Goal: Task Accomplishment & Management: Manage account settings

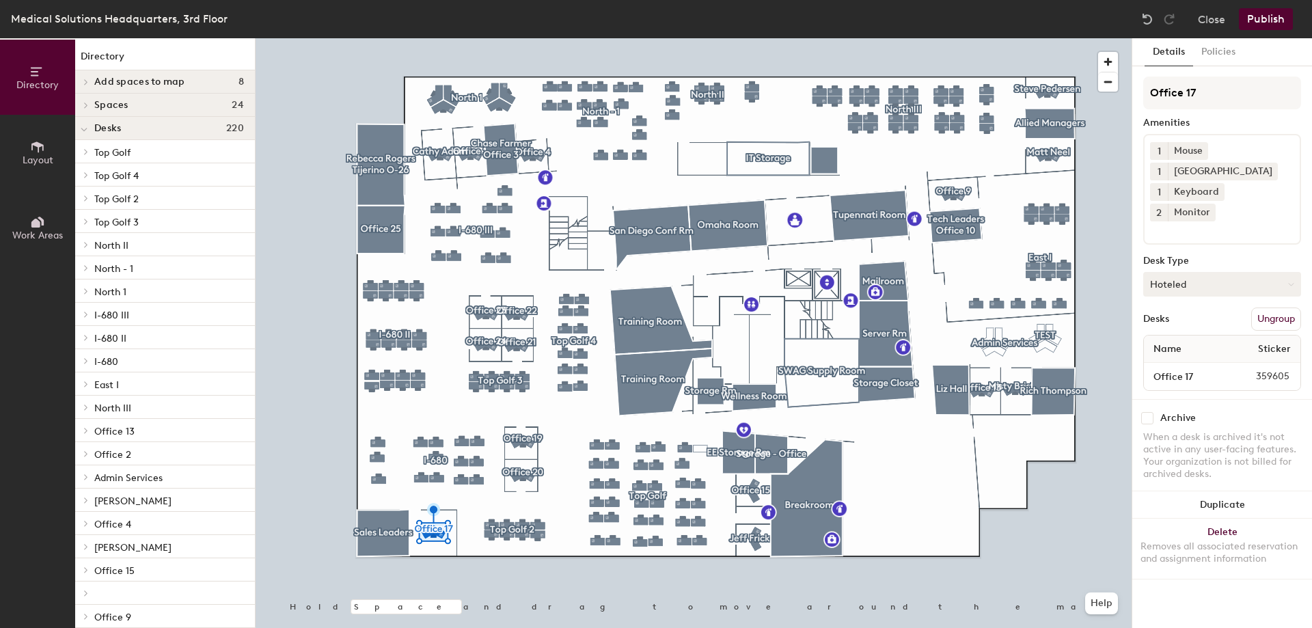
click at [1202, 272] on button "Hoteled" at bounding box center [1222, 284] width 158 height 25
click at [1180, 316] on div "Assigned" at bounding box center [1212, 326] width 137 height 20
click at [1262, 21] on button "Publish" at bounding box center [1266, 19] width 54 height 22
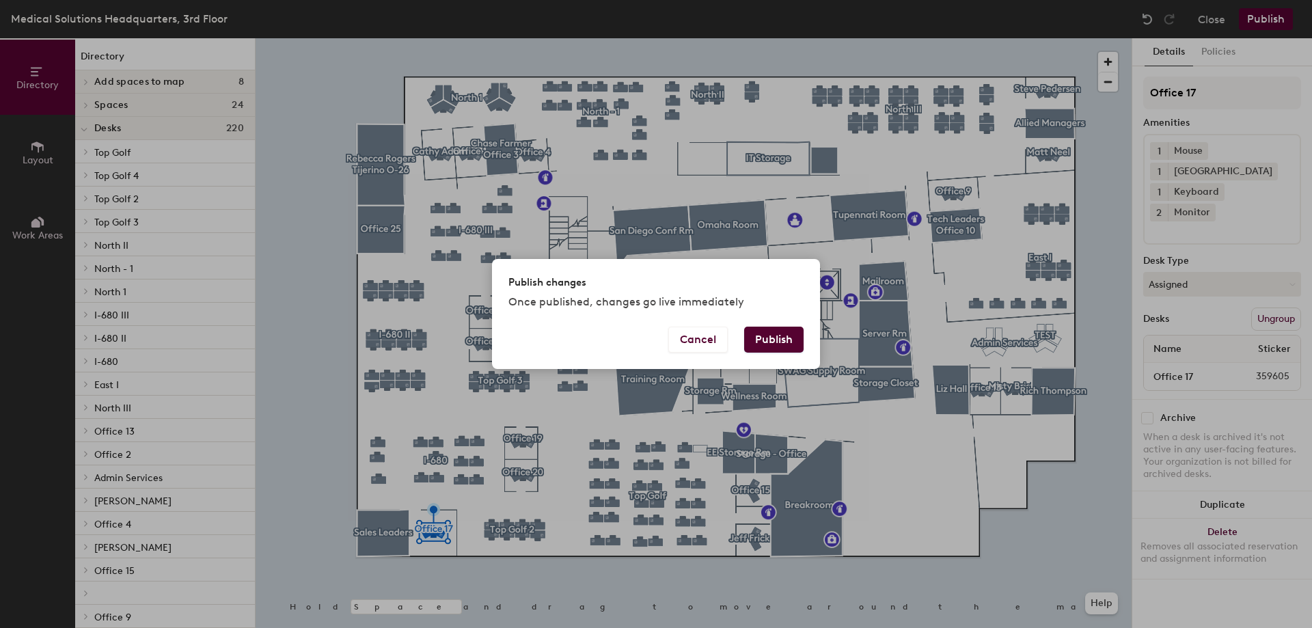
click at [793, 343] on button "Publish" at bounding box center [773, 340] width 59 height 26
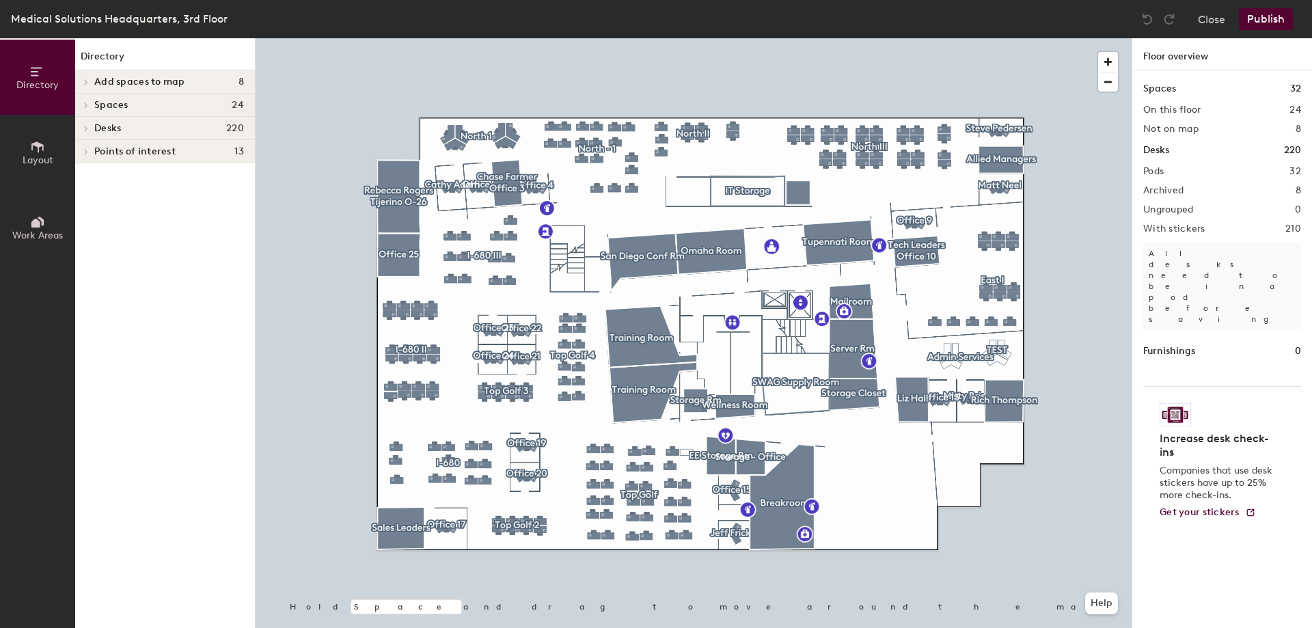
click at [400, 38] on div at bounding box center [694, 38] width 876 height 0
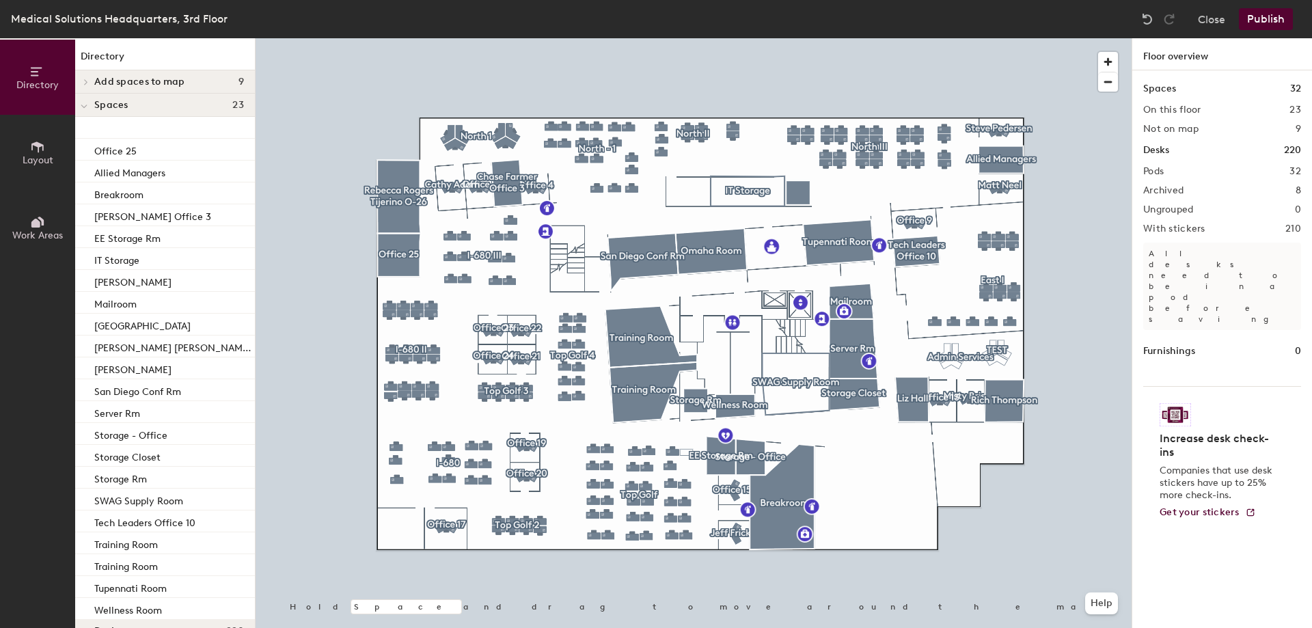
click at [38, 148] on icon at bounding box center [37, 146] width 12 height 11
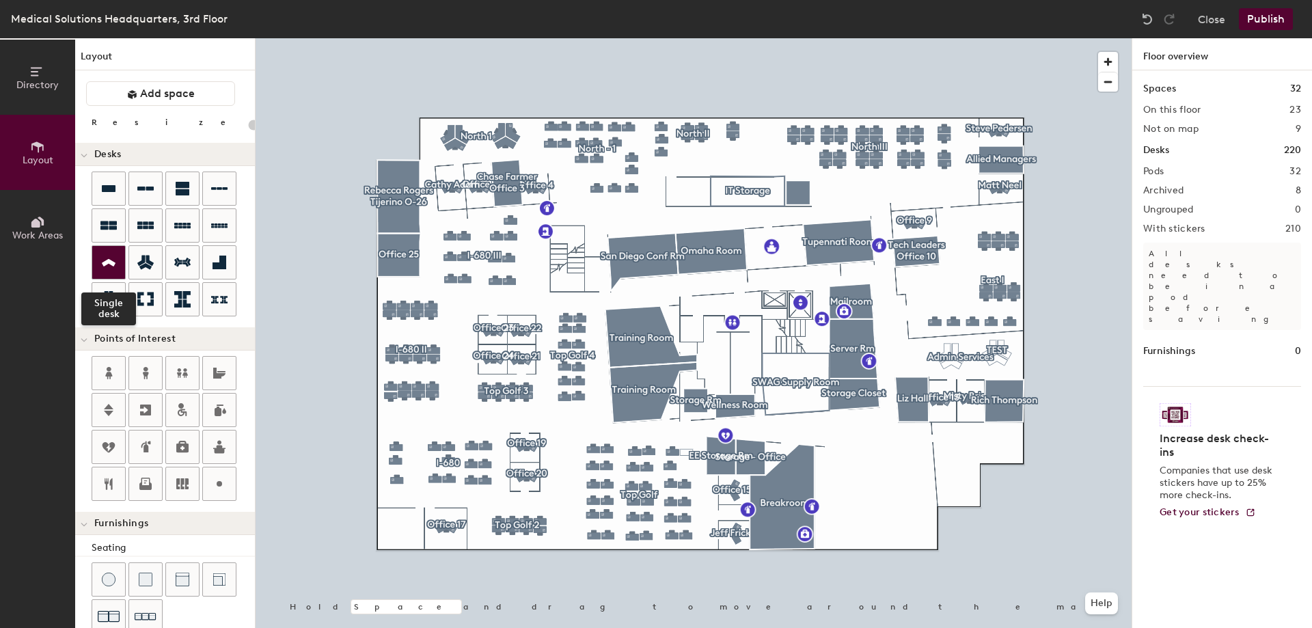
click at [111, 262] on icon at bounding box center [109, 263] width 14 height 8
type input "100"
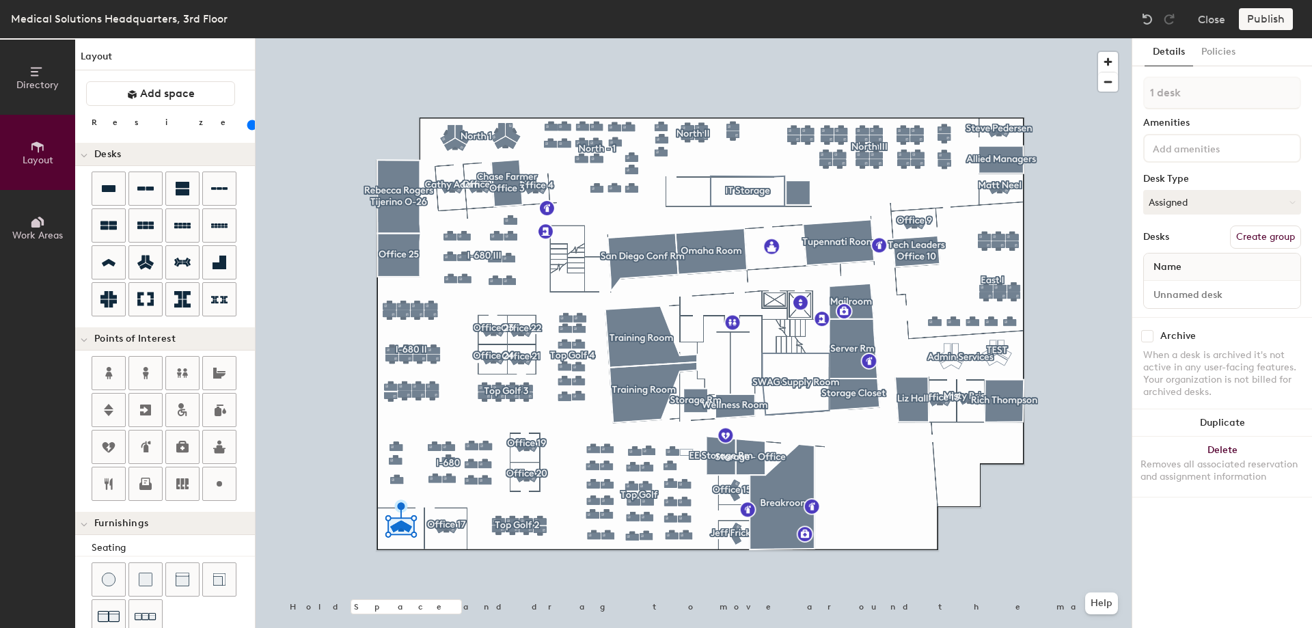
click at [1182, 151] on input at bounding box center [1211, 147] width 123 height 16
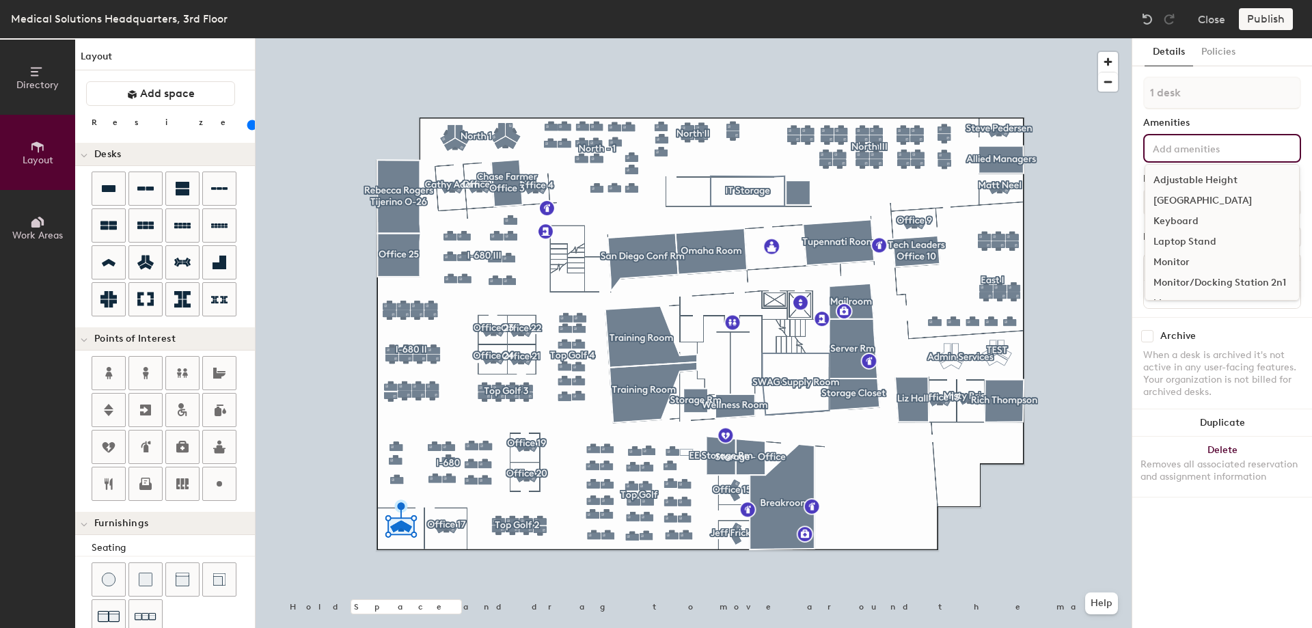
click at [1177, 200] on div "[GEOGRAPHIC_DATA]" at bounding box center [1222, 201] width 154 height 20
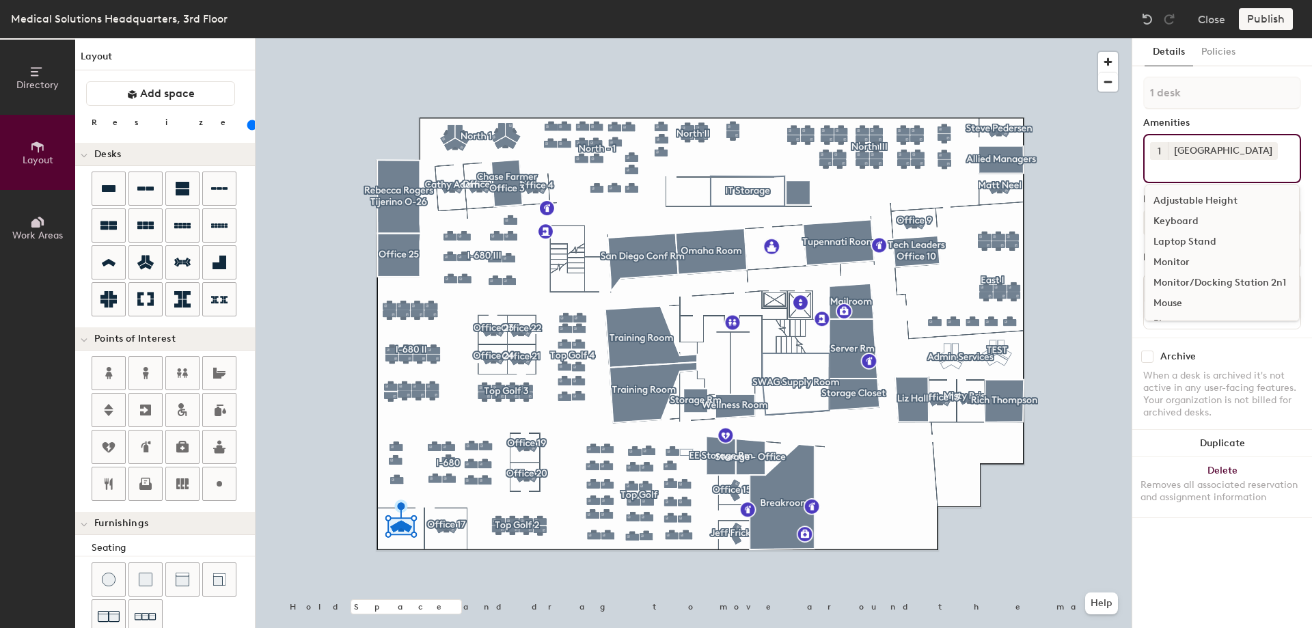
click at [1170, 221] on div "Keyboard" at bounding box center [1222, 221] width 154 height 20
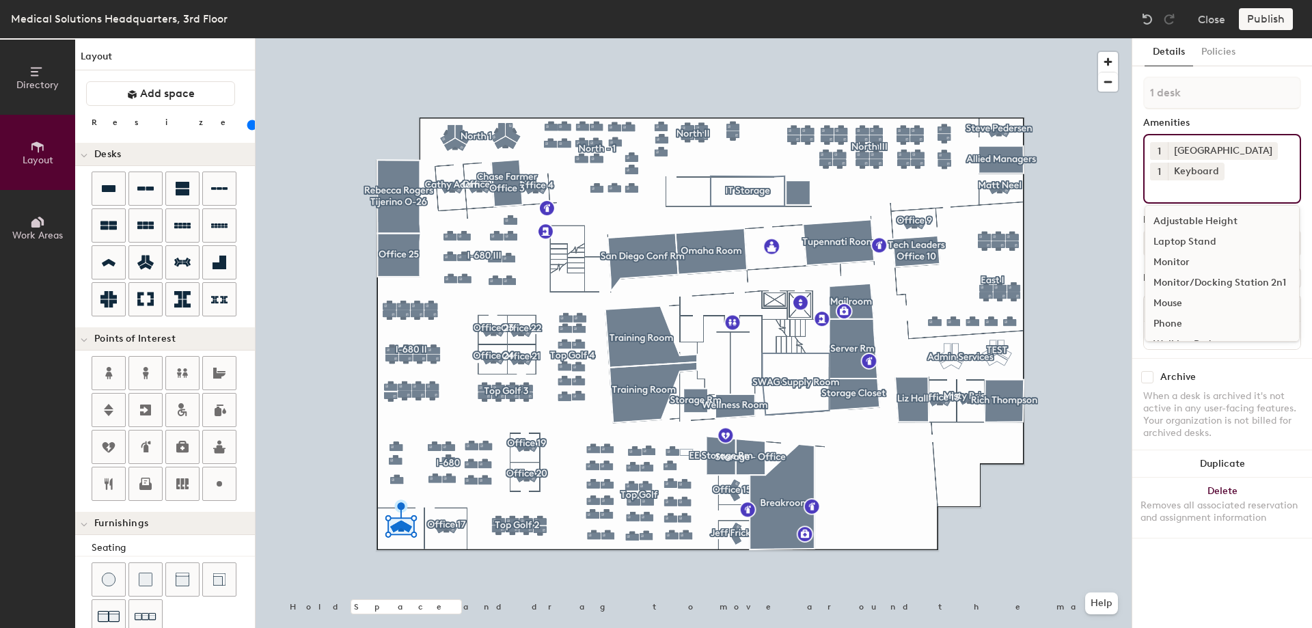
click at [1164, 258] on div "Monitor" at bounding box center [1222, 262] width 154 height 20
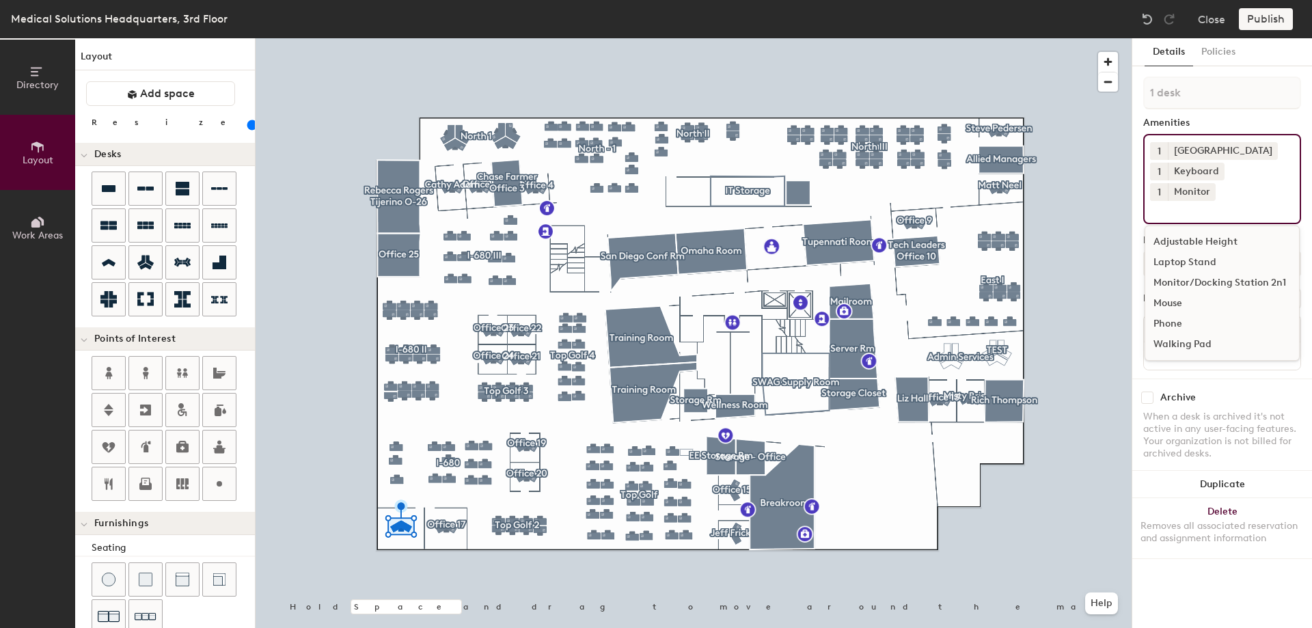
click at [1161, 185] on span "1" at bounding box center [1158, 192] width 3 height 14
click at [1168, 201] on div "2" at bounding box center [1159, 210] width 18 height 18
click at [1179, 293] on div "Mouse" at bounding box center [1222, 303] width 154 height 20
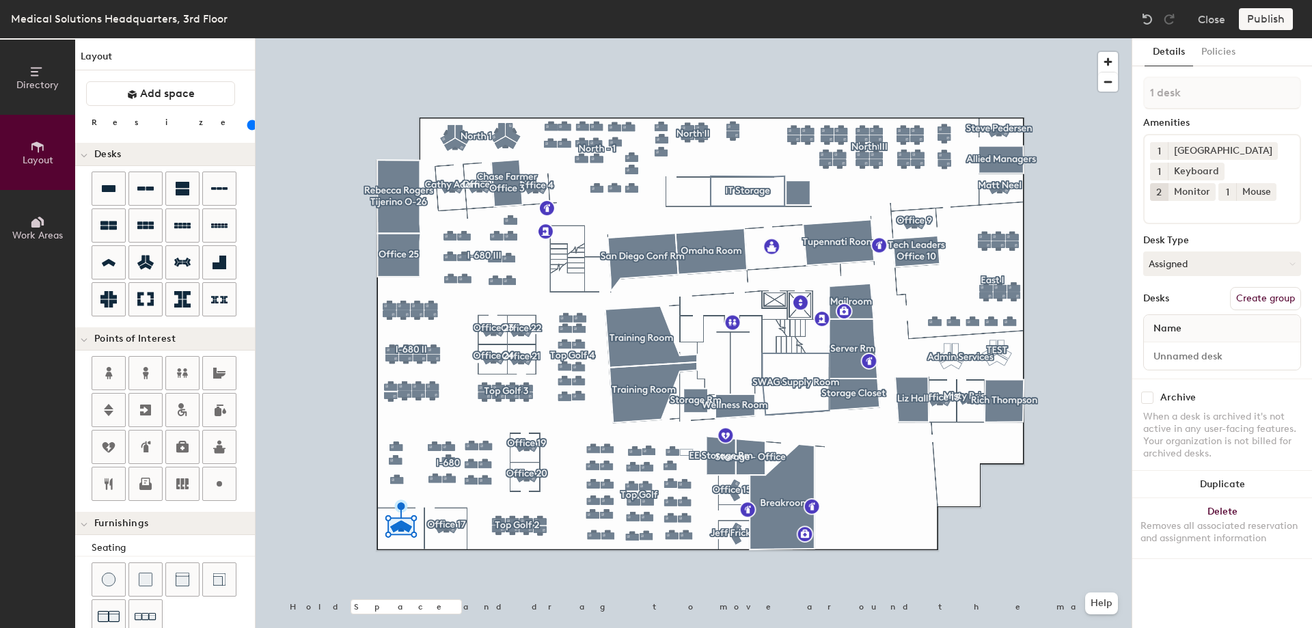
click at [1222, 391] on div "Archive When a desk is archived it's not active in any user-facing features. Yo…" at bounding box center [1222, 428] width 180 height 98
click at [1206, 353] on input at bounding box center [1222, 355] width 151 height 19
type input "Office 18"
click at [1238, 294] on button "Create group" at bounding box center [1265, 298] width 71 height 23
drag, startPoint x: 1195, startPoint y: 99, endPoint x: 1132, endPoint y: 94, distance: 63.1
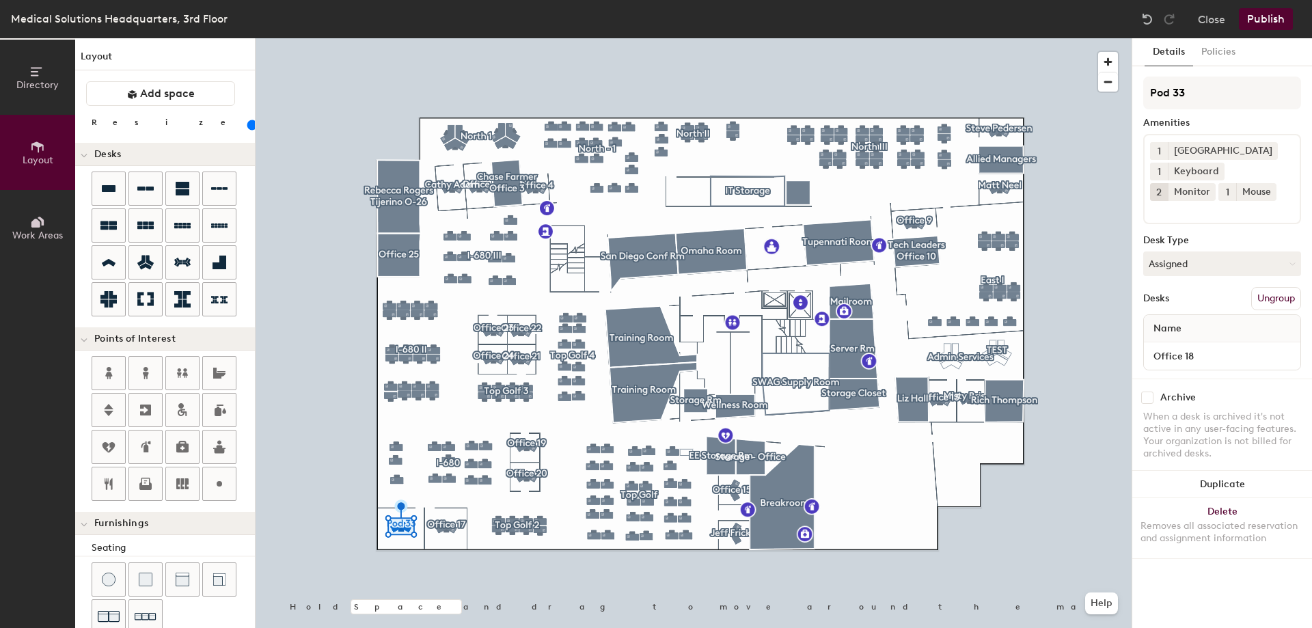
click at [1132, 94] on div "Details Policies Pod 33 Amenities 1 Docking Station 1 Keyboard 2 Monitor 1 Mous…" at bounding box center [1222, 333] width 180 height 590
type input "Office 18"
click at [1213, 54] on button "Policies" at bounding box center [1218, 52] width 51 height 28
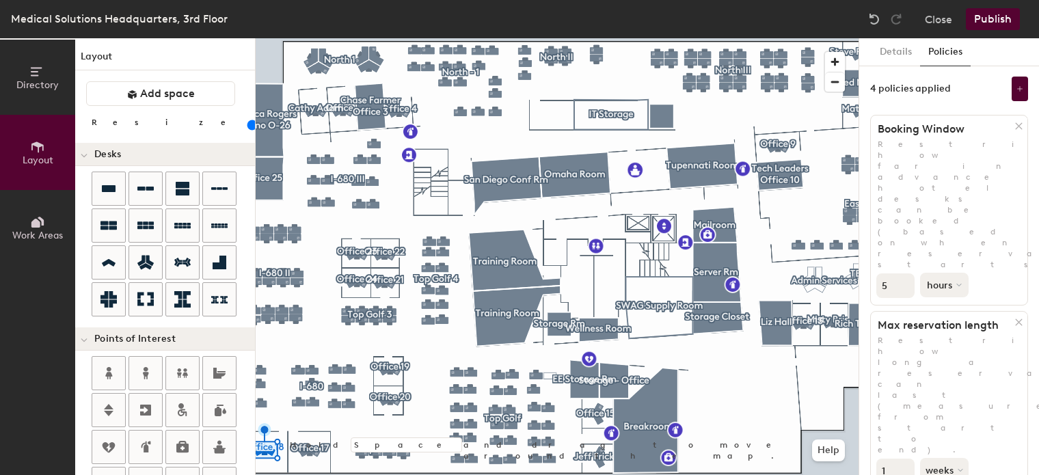
click at [931, 273] on button "hours" at bounding box center [944, 285] width 49 height 25
click at [954, 347] on div "days" at bounding box center [946, 357] width 53 height 20
click at [938, 458] on button "weeks" at bounding box center [945, 470] width 51 height 25
click at [905, 458] on input "2" at bounding box center [895, 470] width 38 height 25
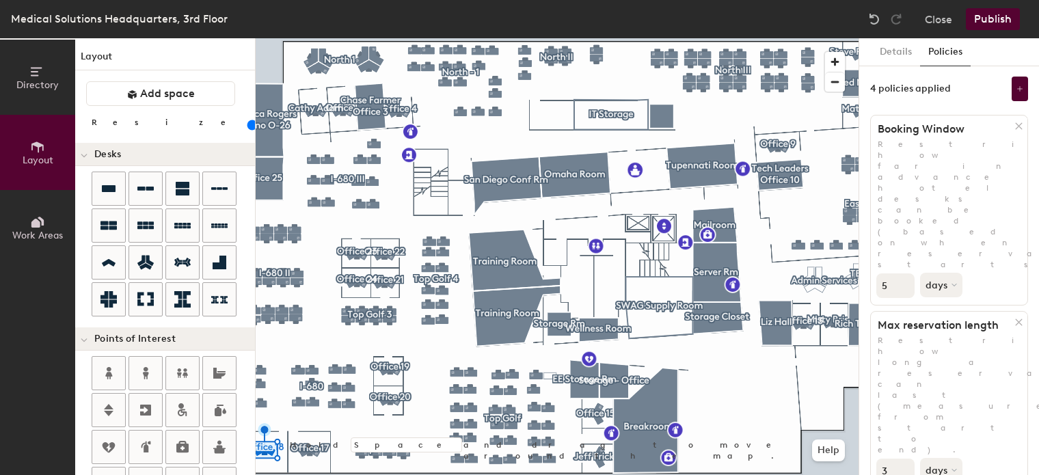
click at [905, 458] on input "3" at bounding box center [895, 470] width 38 height 25
click at [905, 458] on input "4" at bounding box center [895, 470] width 38 height 25
type input "5"
click at [905, 458] on input "5" at bounding box center [895, 470] width 38 height 25
click at [899, 55] on button "Details" at bounding box center [895, 52] width 49 height 28
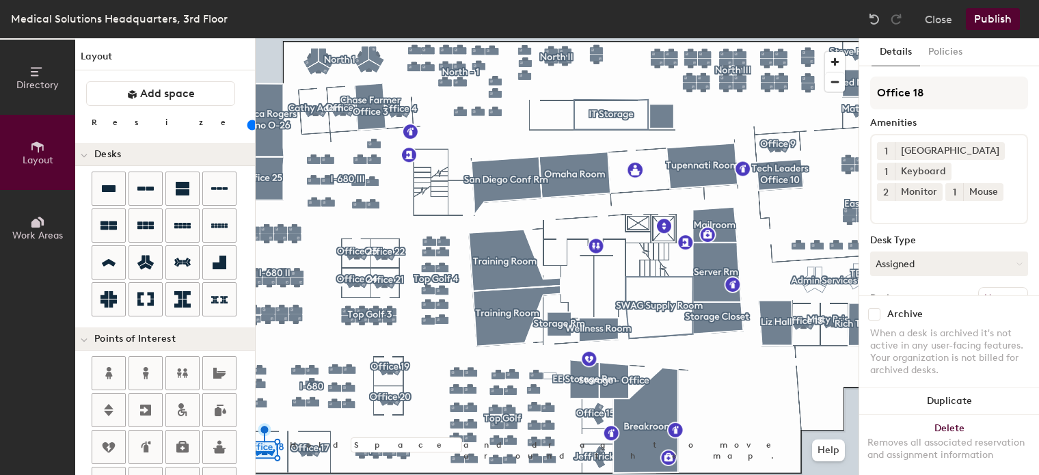
click at [1002, 17] on button "Publish" at bounding box center [992, 19] width 54 height 22
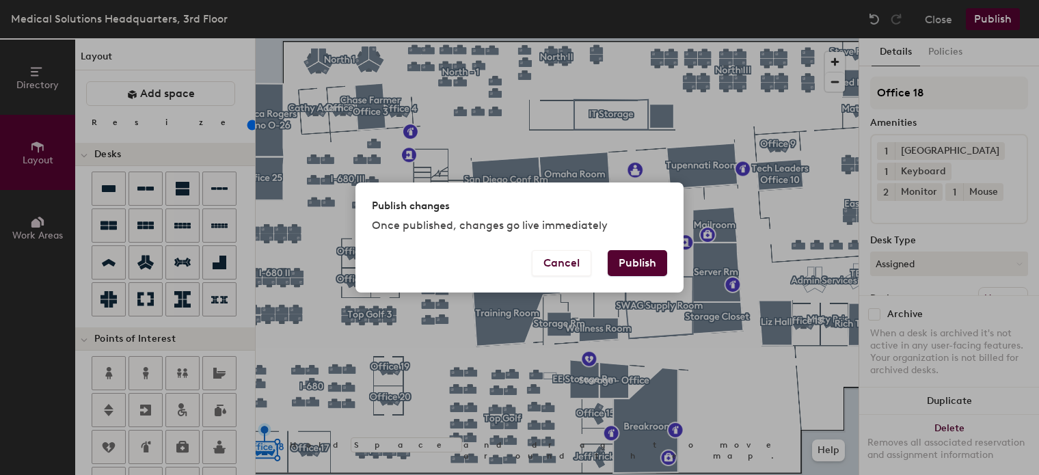
click at [624, 260] on button "Publish" at bounding box center [636, 263] width 59 height 26
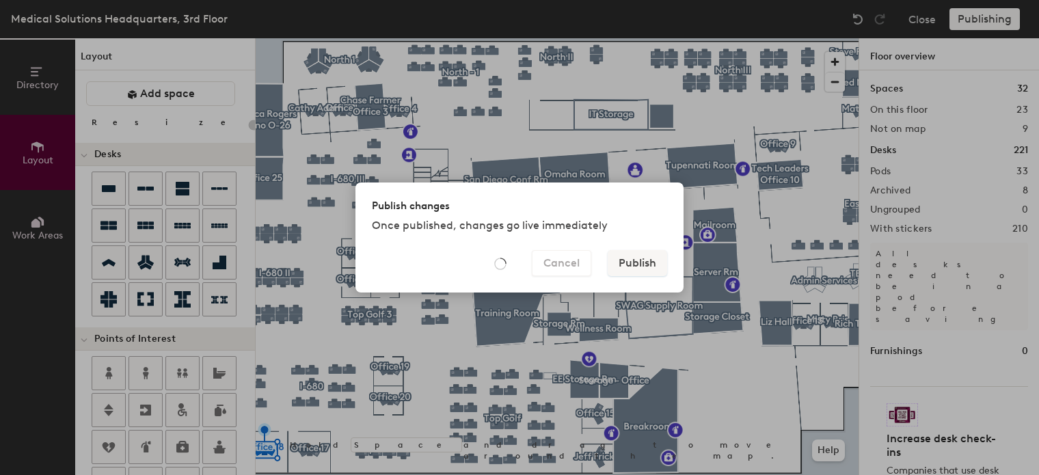
type input "20"
